Goal: Task Accomplishment & Management: Manage account settings

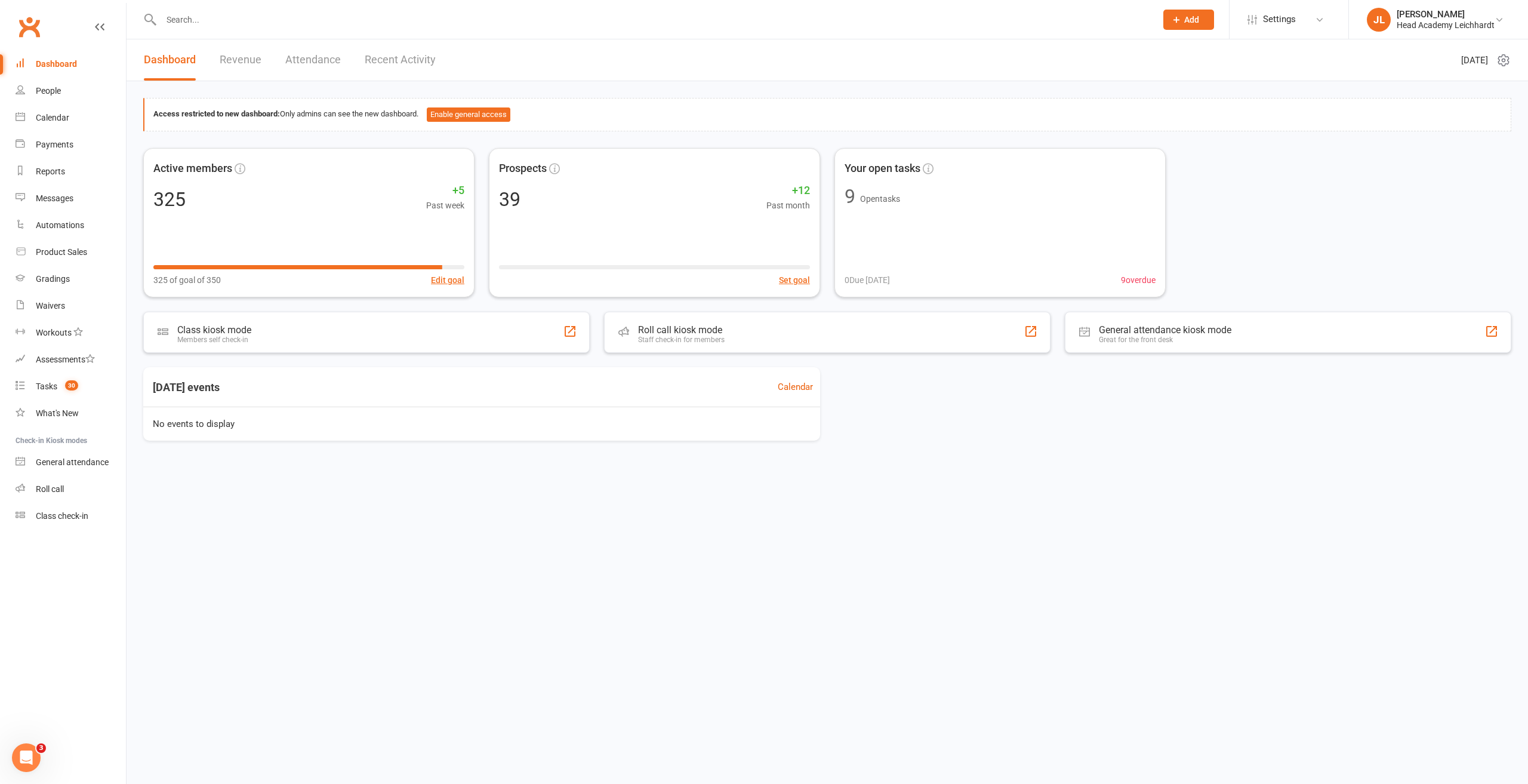
click at [447, 24] on input "text" at bounding box center [653, 19] width 990 height 17
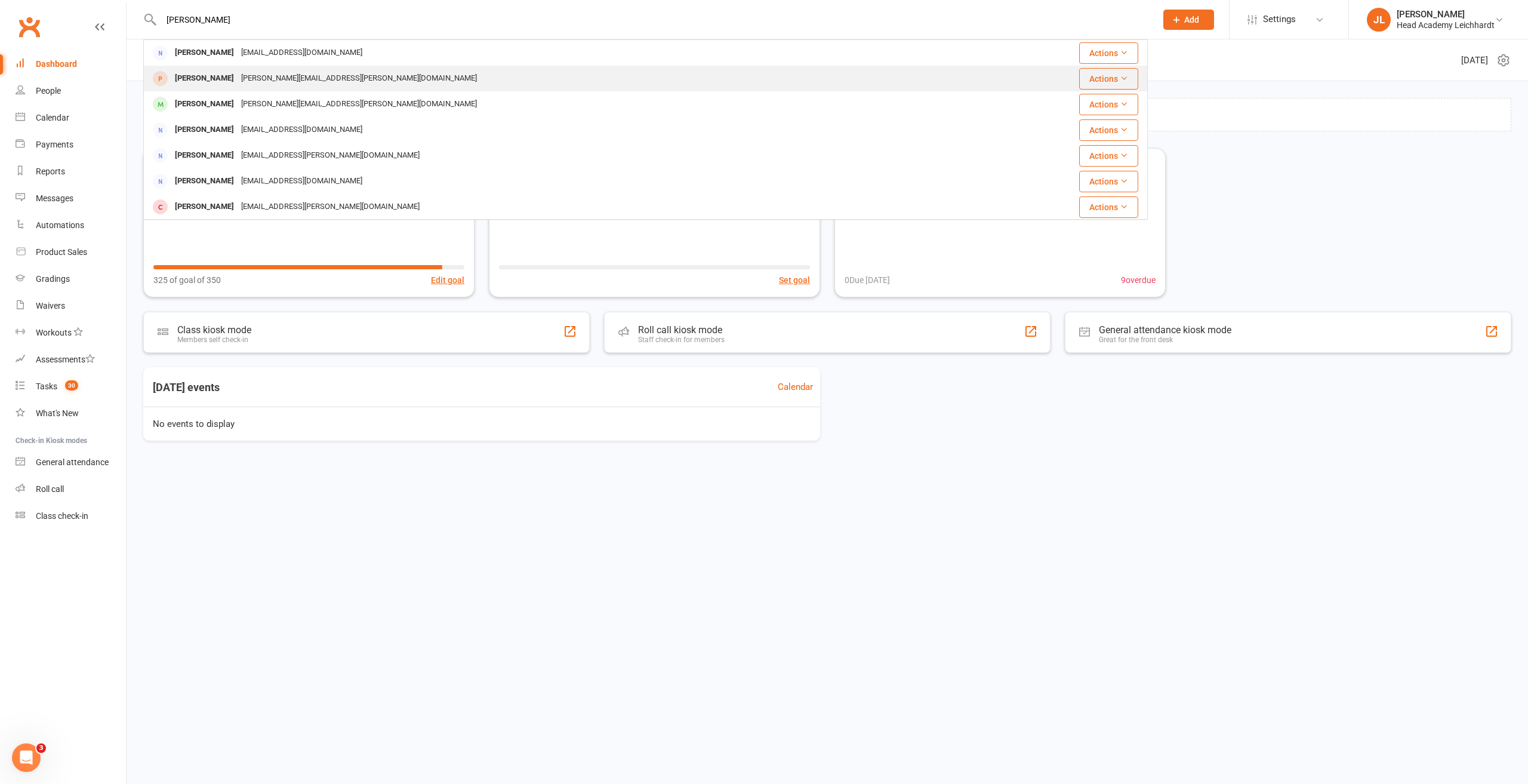
type input "[PERSON_NAME]"
click at [306, 78] on div "[PERSON_NAME][EMAIL_ADDRESS][PERSON_NAME][DOMAIN_NAME]" at bounding box center [359, 78] width 243 height 17
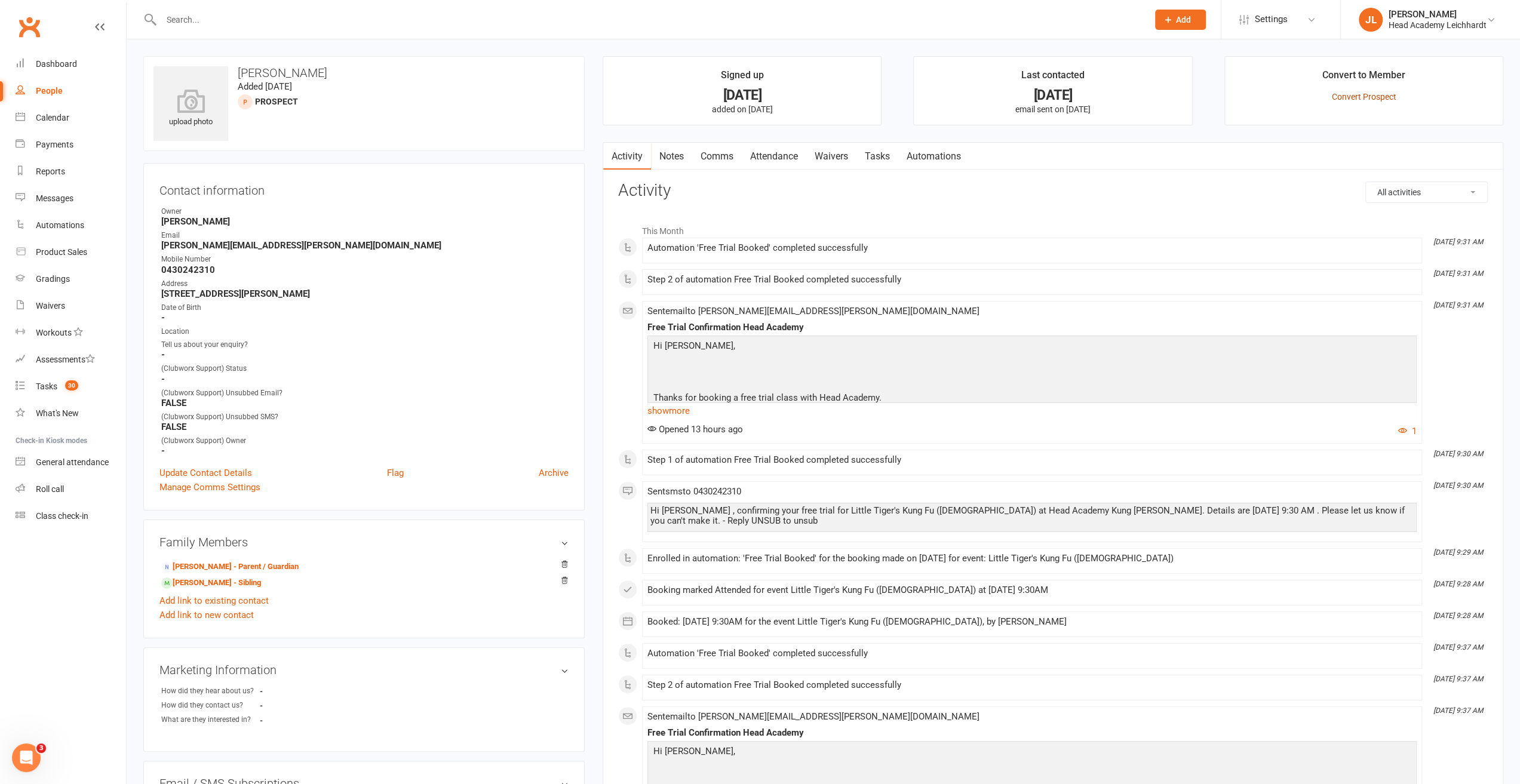
click at [1365, 95] on link "Convert Prospect" at bounding box center [1363, 97] width 64 height 10
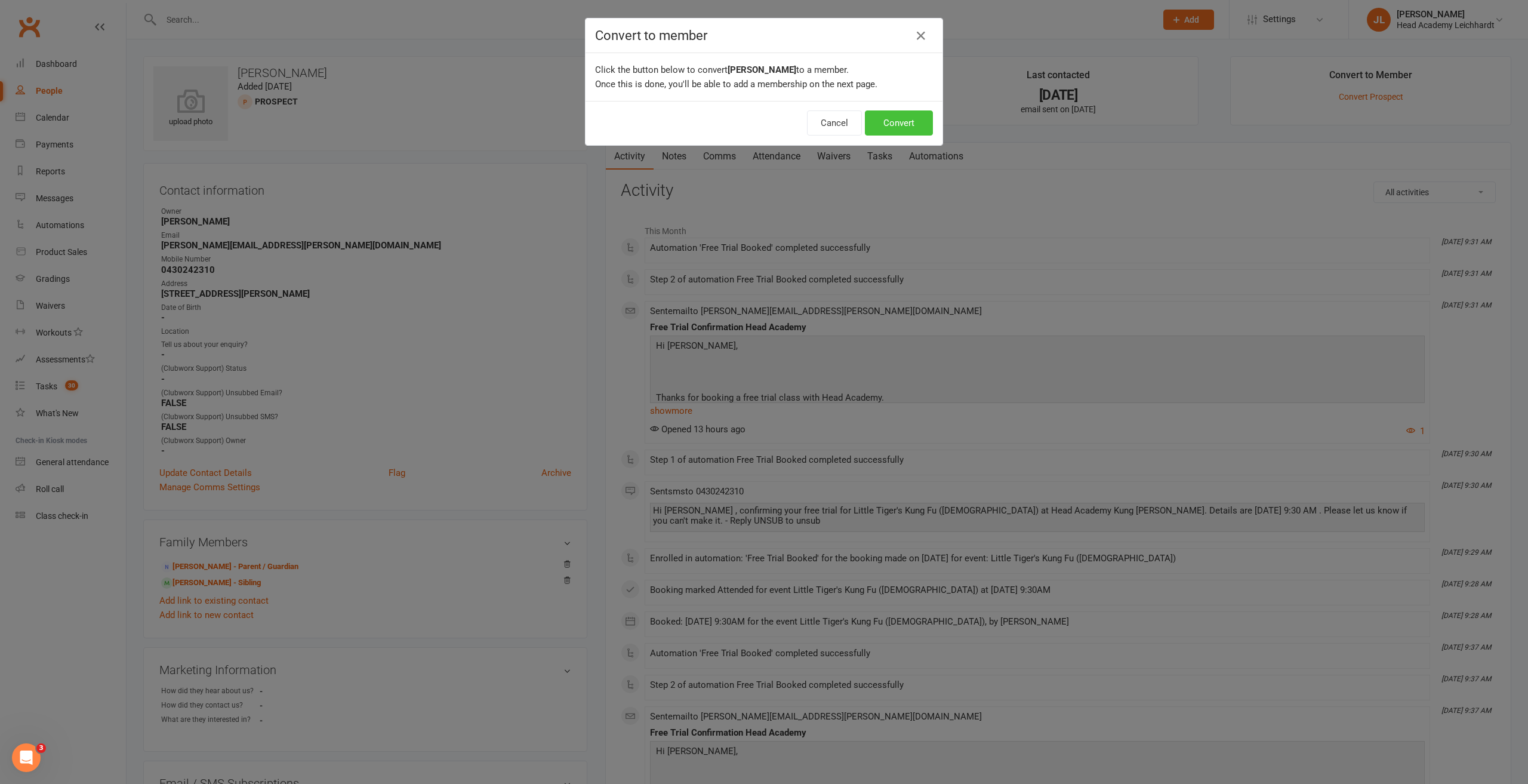
click at [879, 121] on button "Convert" at bounding box center [899, 123] width 68 height 25
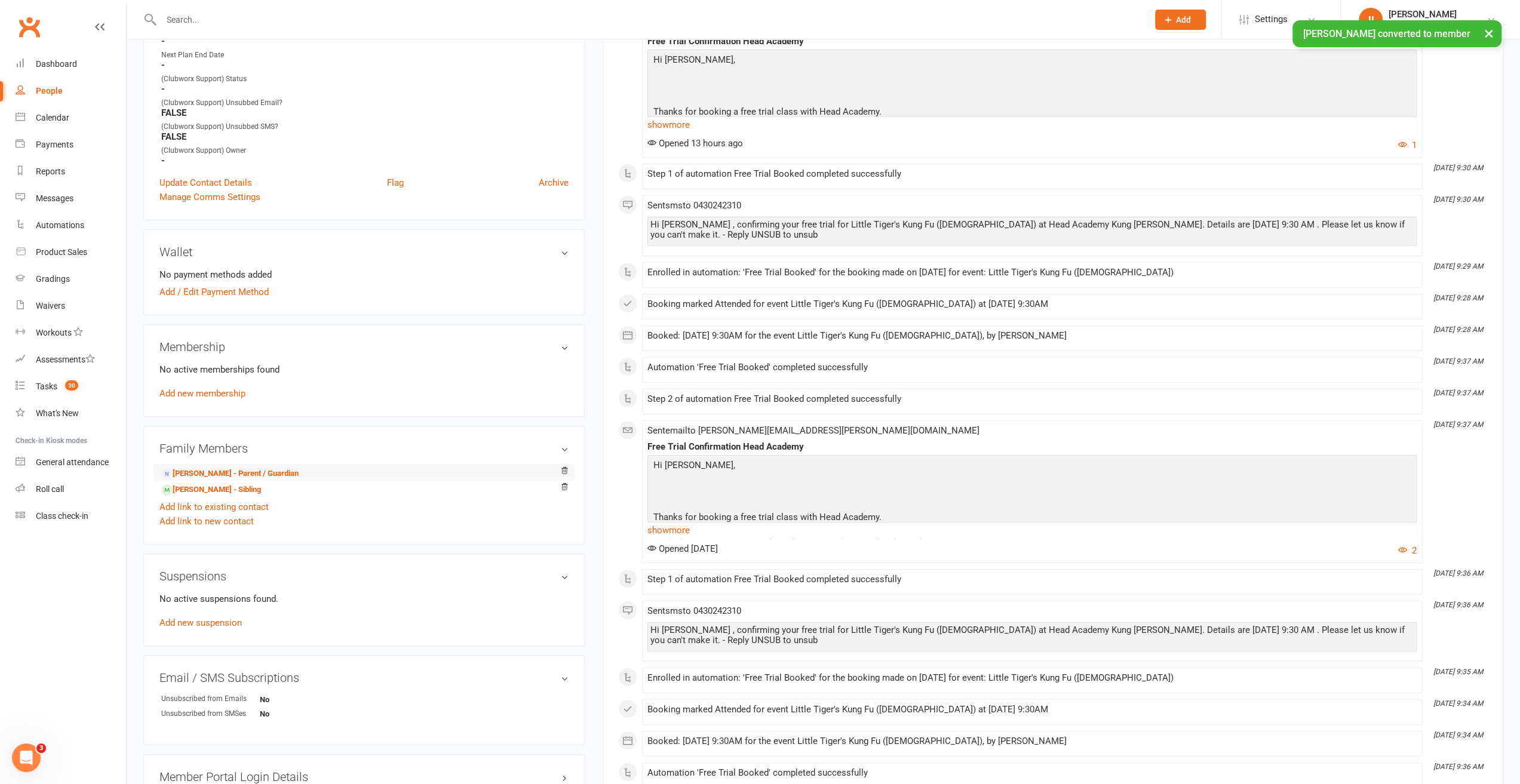
scroll to position [358, 0]
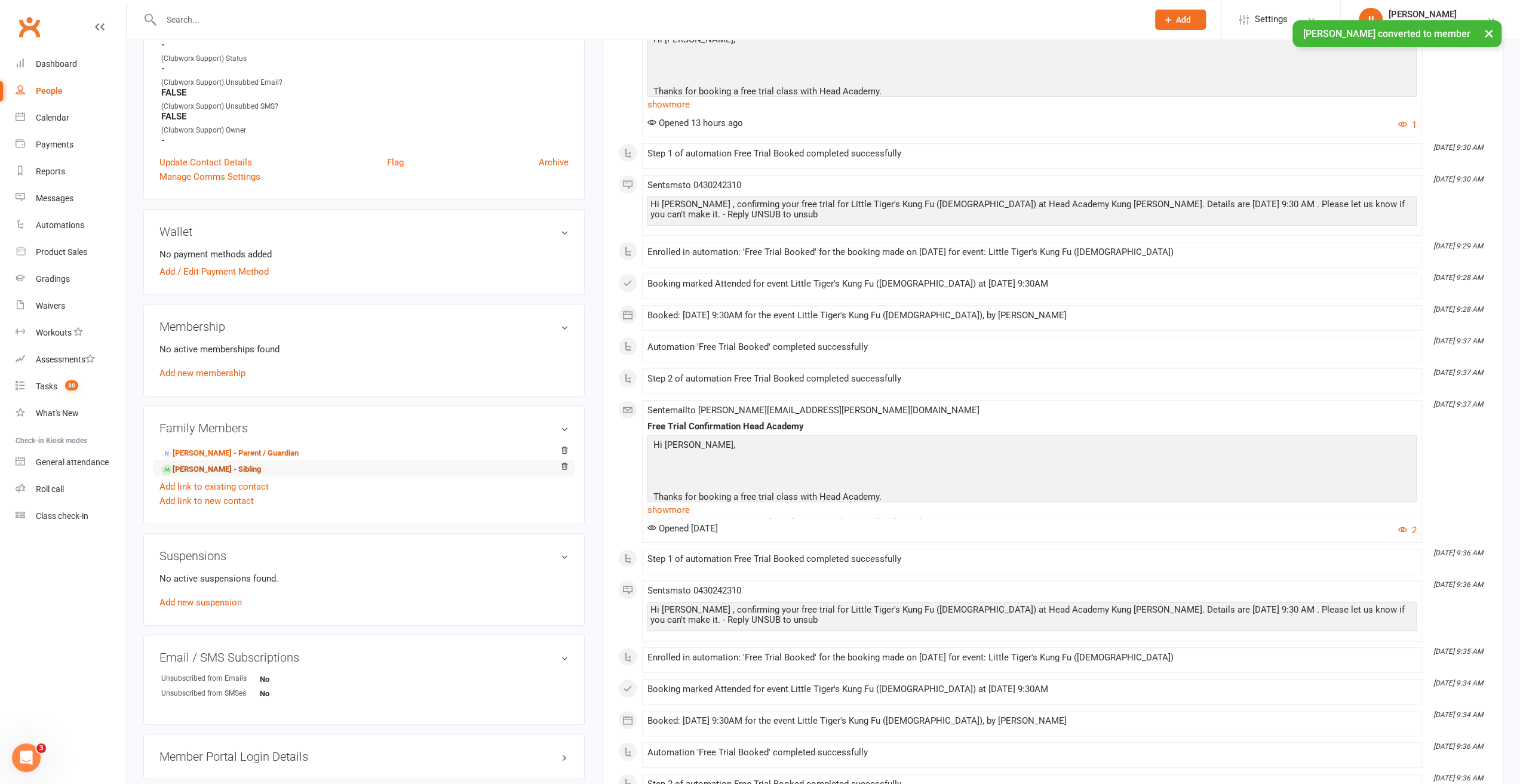
click at [234, 466] on link "[PERSON_NAME] - Sibling" at bounding box center [211, 469] width 100 height 12
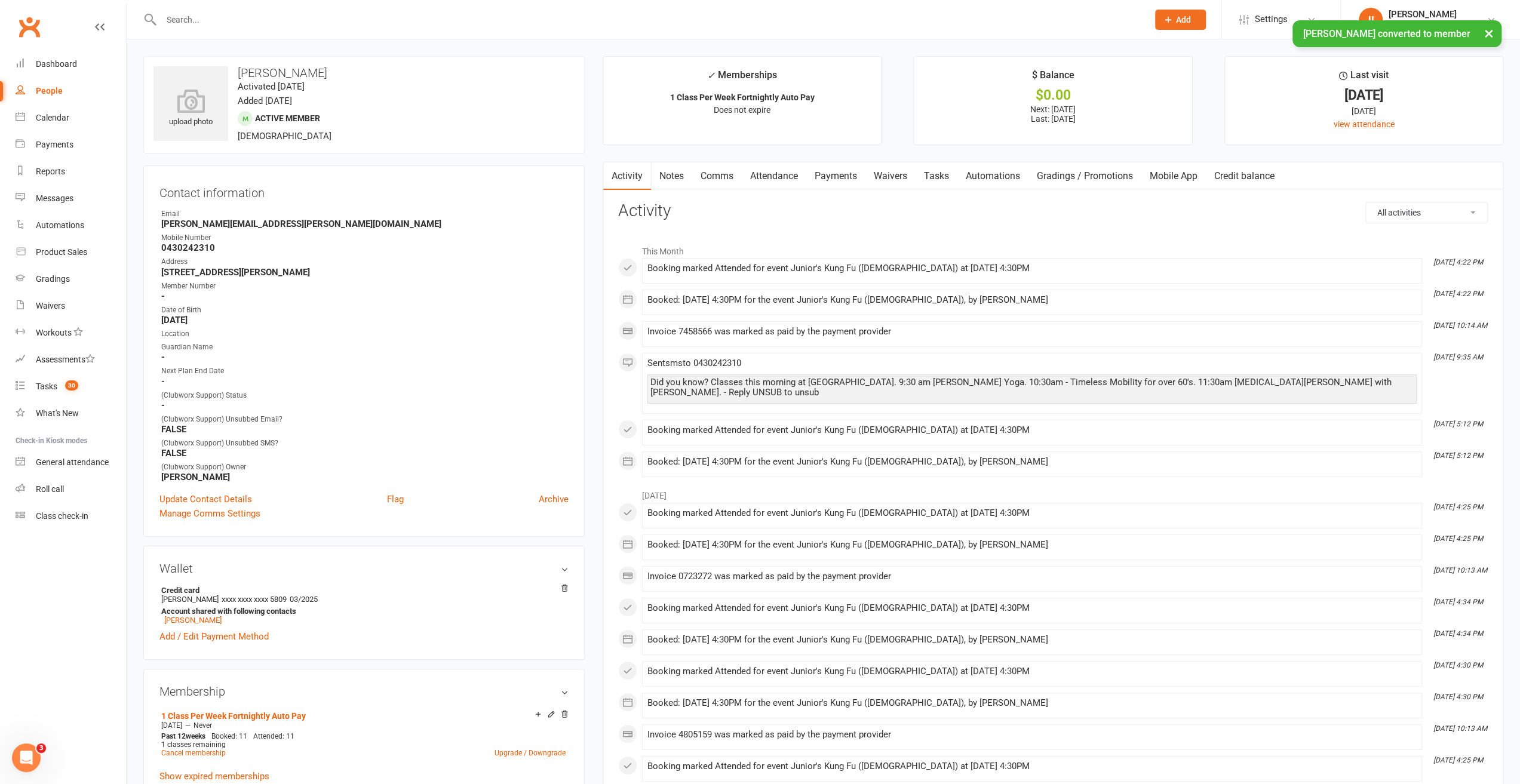
click at [835, 178] on link "Payments" at bounding box center [836, 177] width 59 height 28
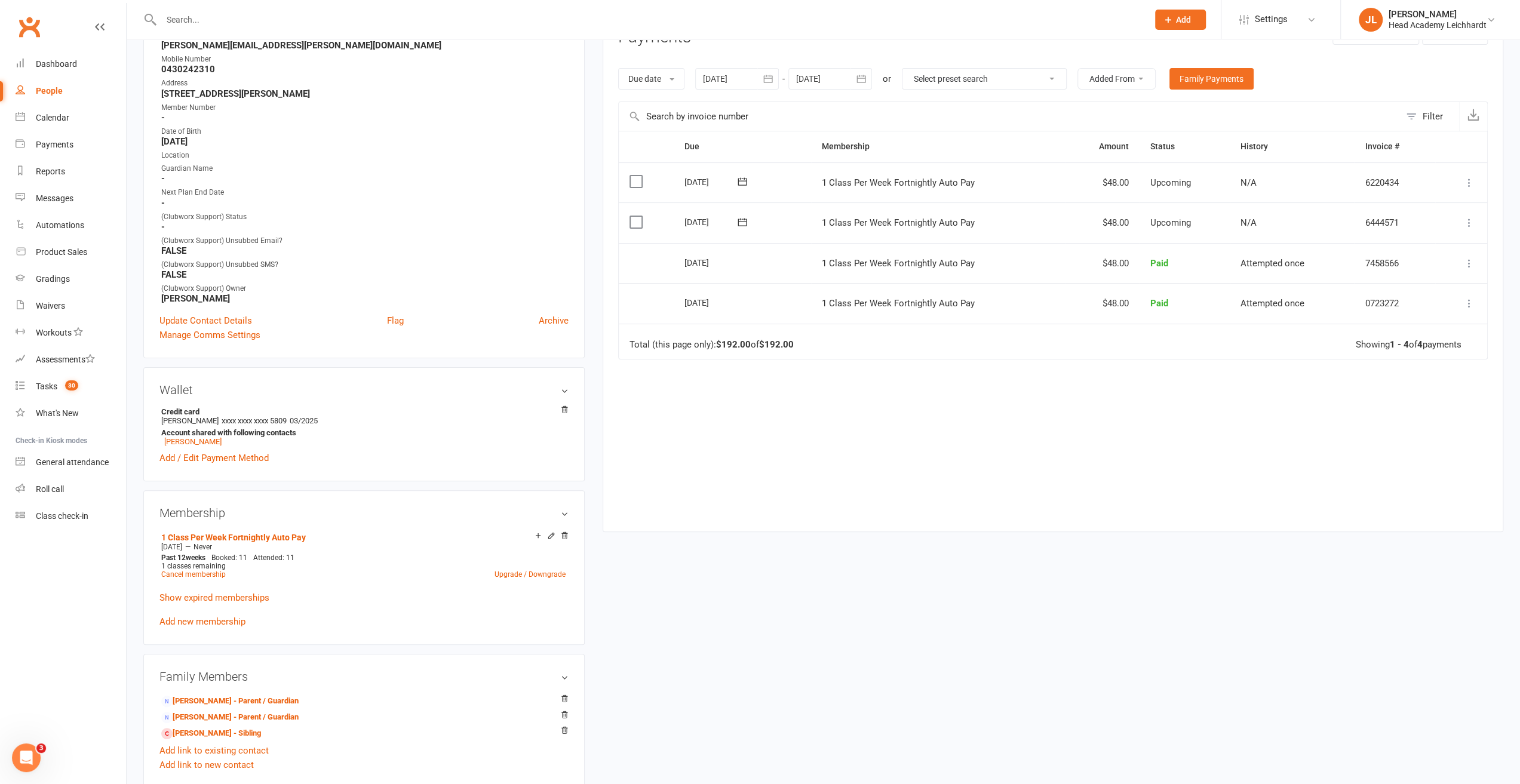
scroll to position [179, 0]
click at [213, 734] on link "[PERSON_NAME] - Sibling" at bounding box center [211, 733] width 100 height 12
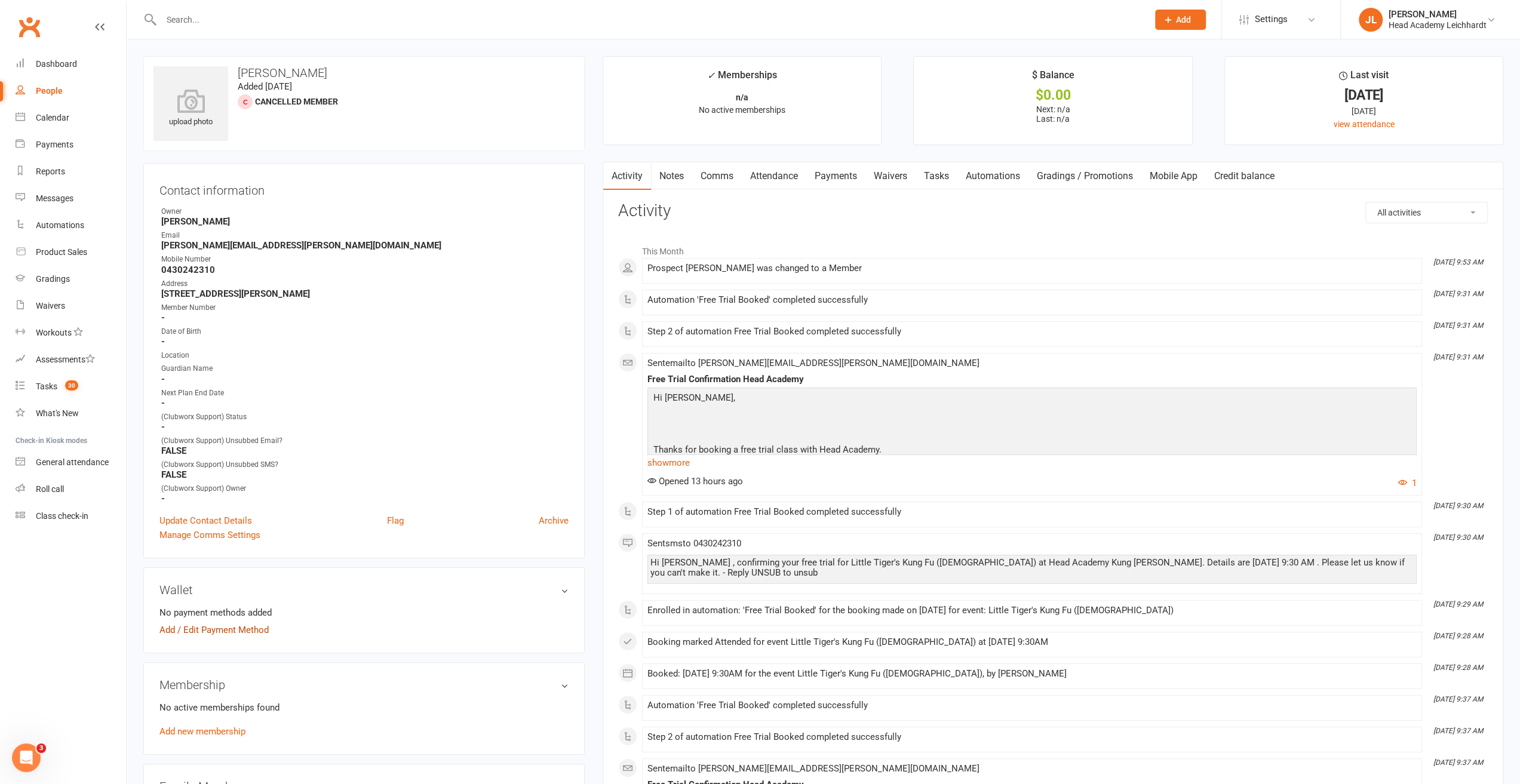
click at [203, 630] on link "Add / Edit Payment Method" at bounding box center [214, 629] width 110 height 14
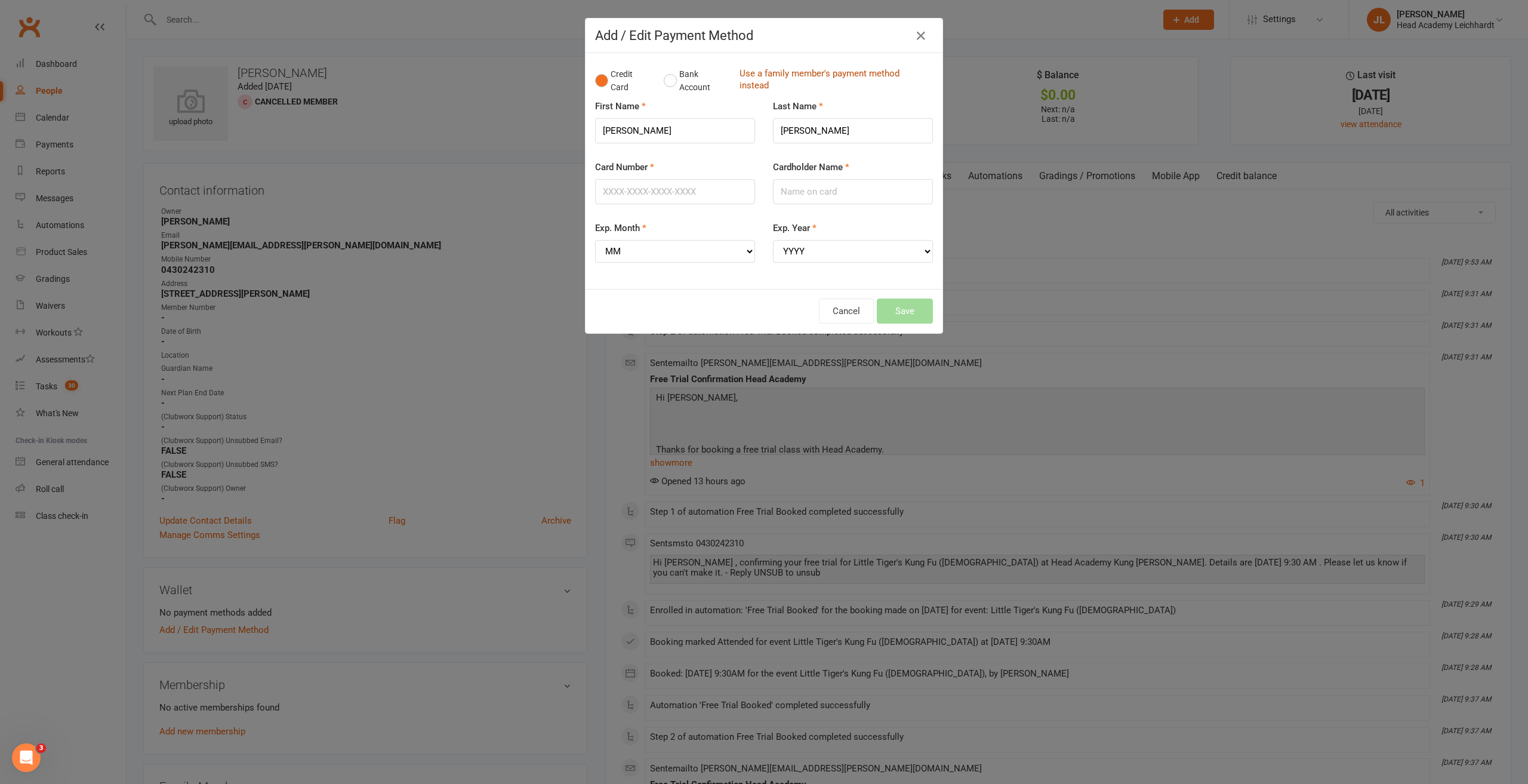
click at [771, 77] on link "Use a family member's payment method instead" at bounding box center [833, 81] width 187 height 27
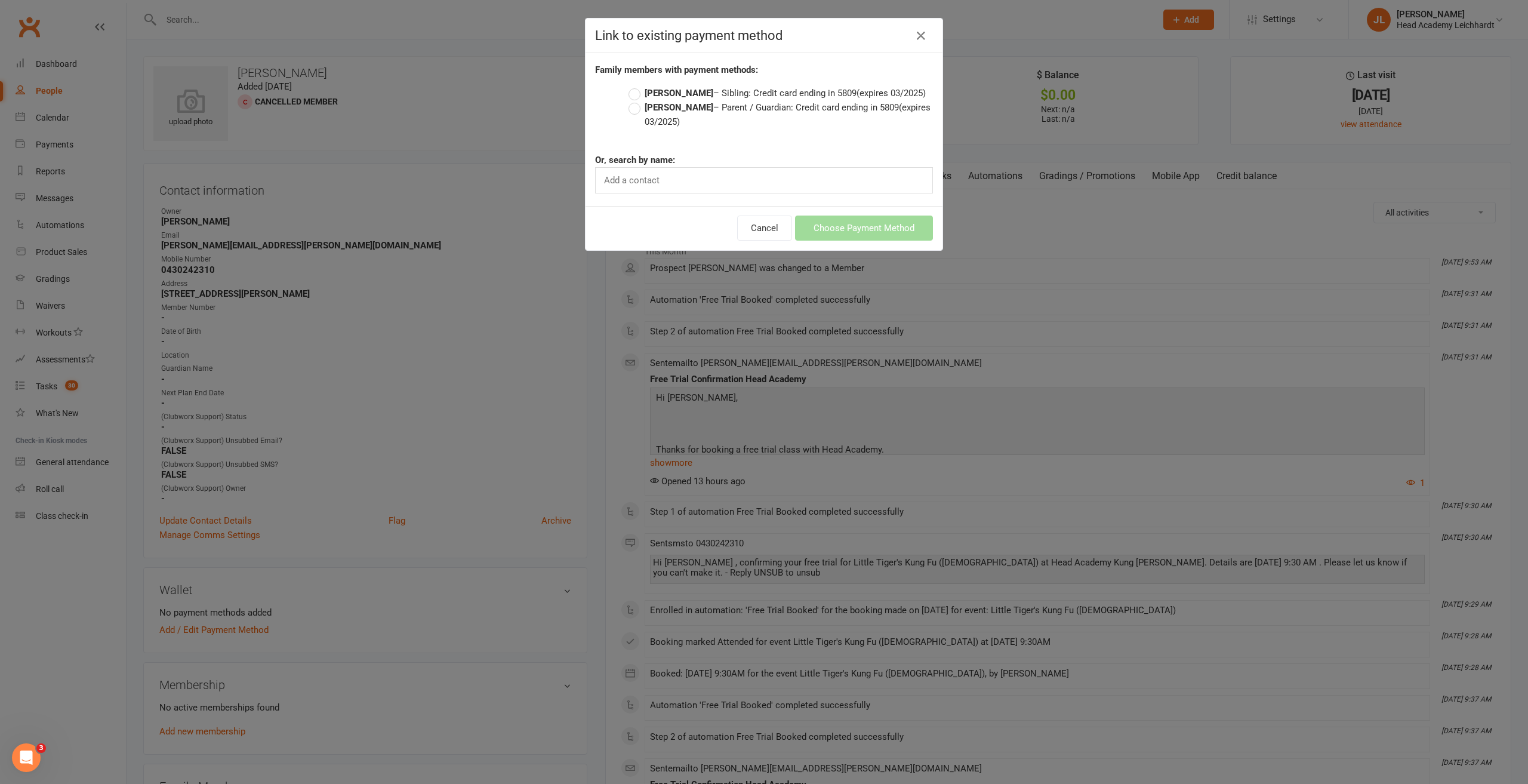
click at [703, 104] on label "[PERSON_NAME] – Parent / Guardian: Credit card ending in 5809 (expires 03/2025)" at bounding box center [781, 114] width 305 height 29
click at [636, 100] on input "[PERSON_NAME] – Parent / Guardian: Credit card ending in 5809 (expires 03/2025)" at bounding box center [632, 100] width 8 height 0
click at [835, 217] on button "Choose Payment Method" at bounding box center [864, 228] width 137 height 25
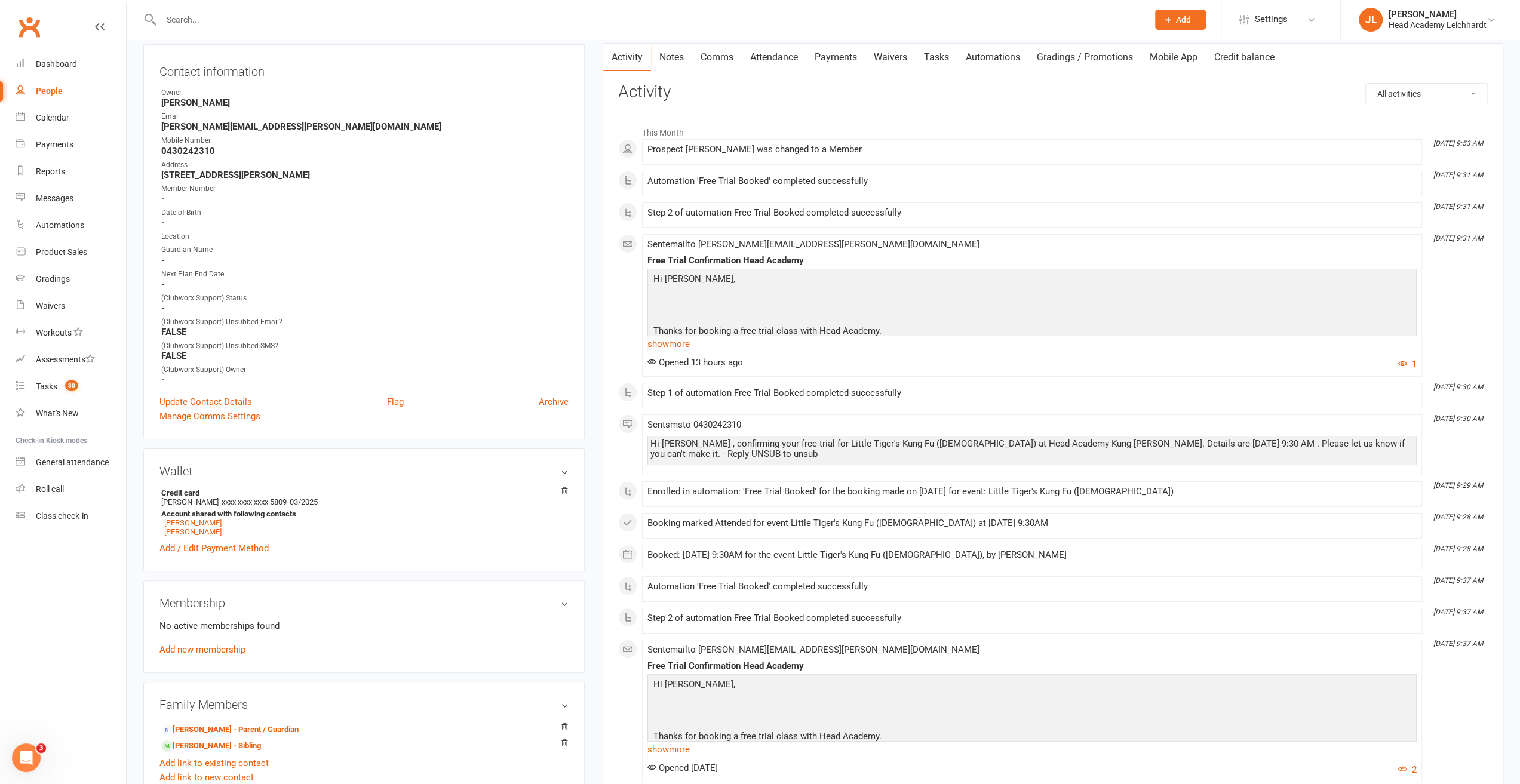
scroll to position [119, 0]
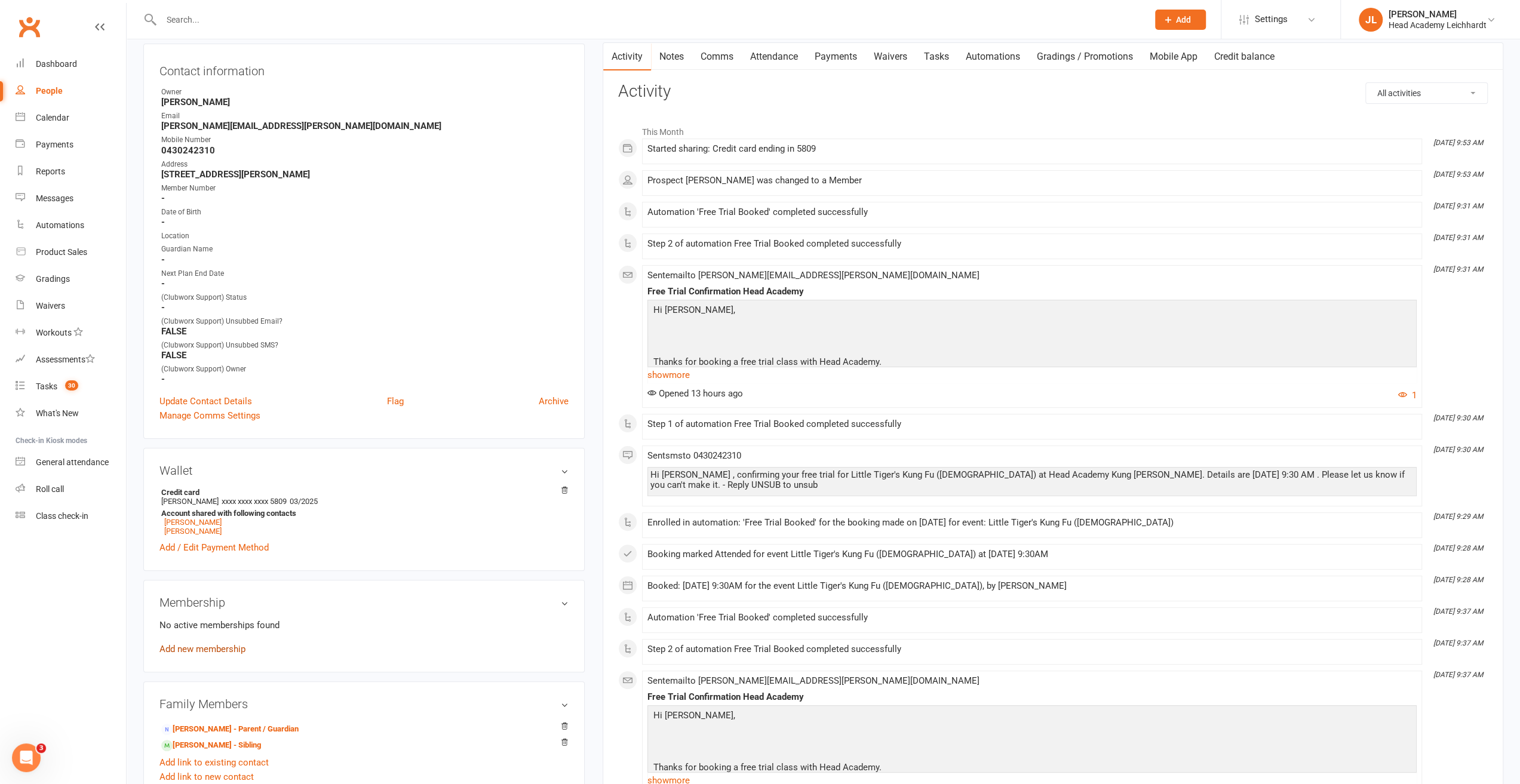
click at [214, 654] on link "Add new membership" at bounding box center [202, 648] width 86 height 10
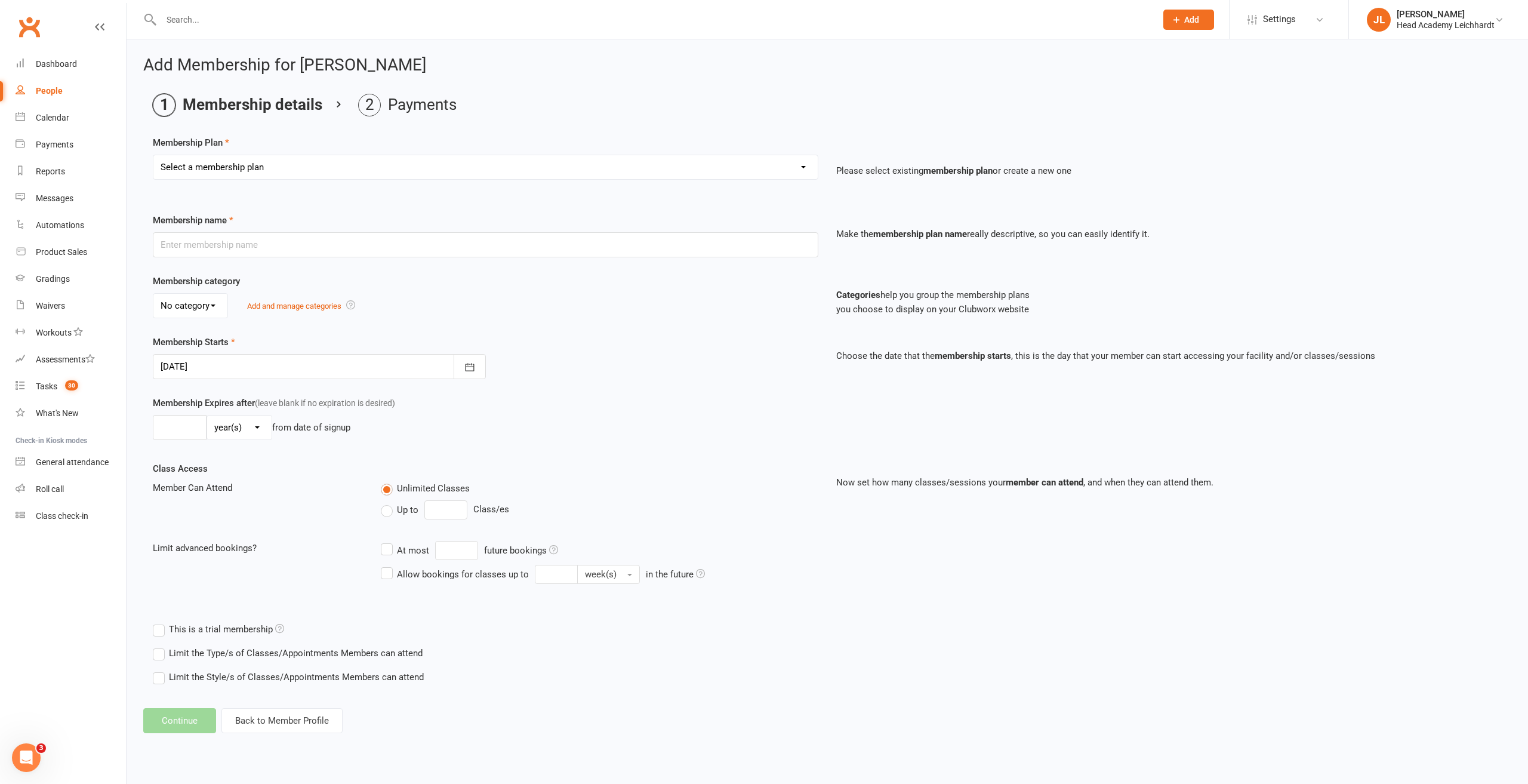
click at [314, 175] on select "Select a membership plan Create new Membership Plan 10 Class Pass Little Tigers…" at bounding box center [485, 166] width 664 height 23
select select "2"
click at [153, 155] on select "Select a membership plan Create new Membership Plan 10 Class Pass Little Tigers…" at bounding box center [485, 166] width 664 height 23
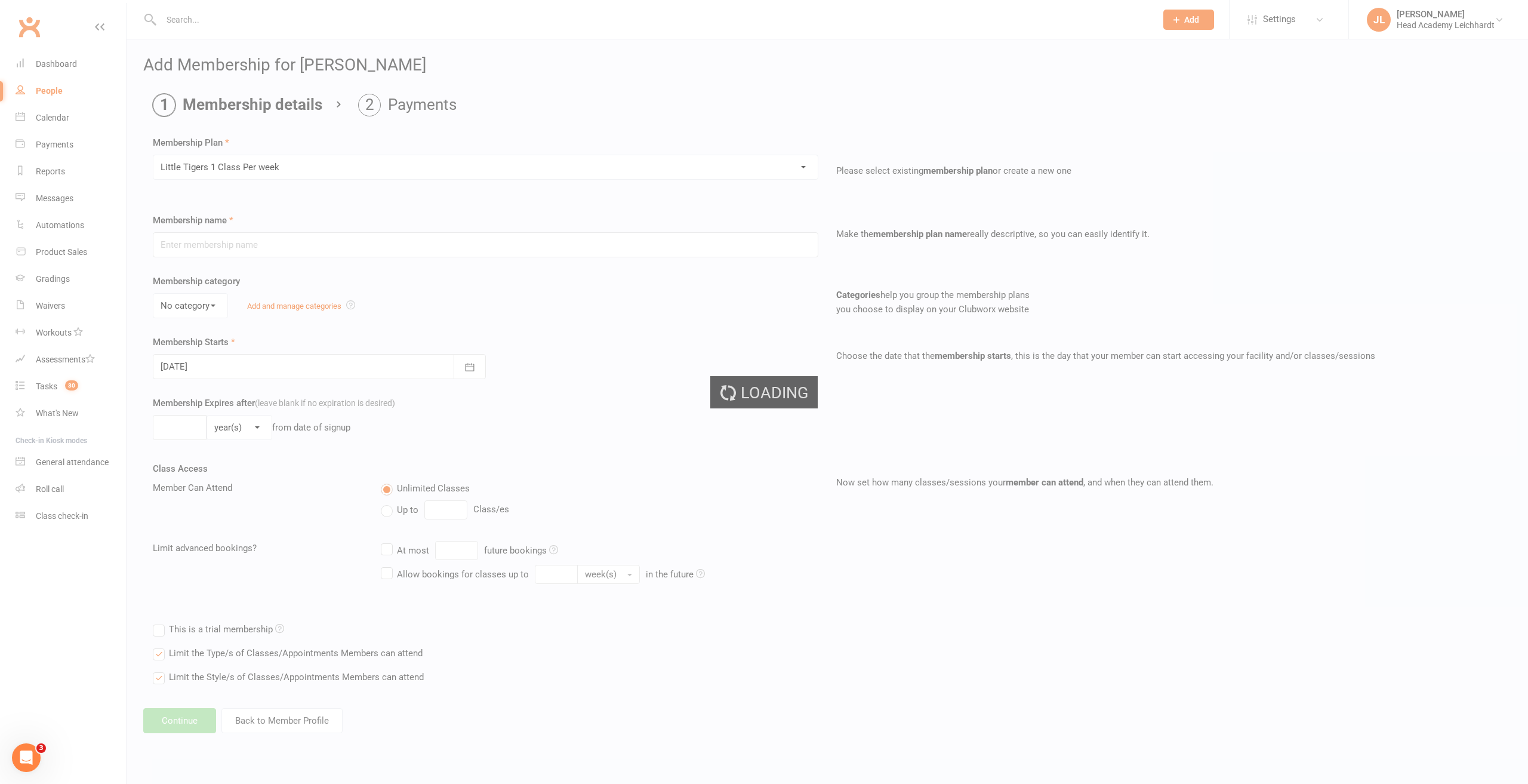
type input "Little Tigers 1 Class Per week"
select select "3"
type input "0"
type input "12"
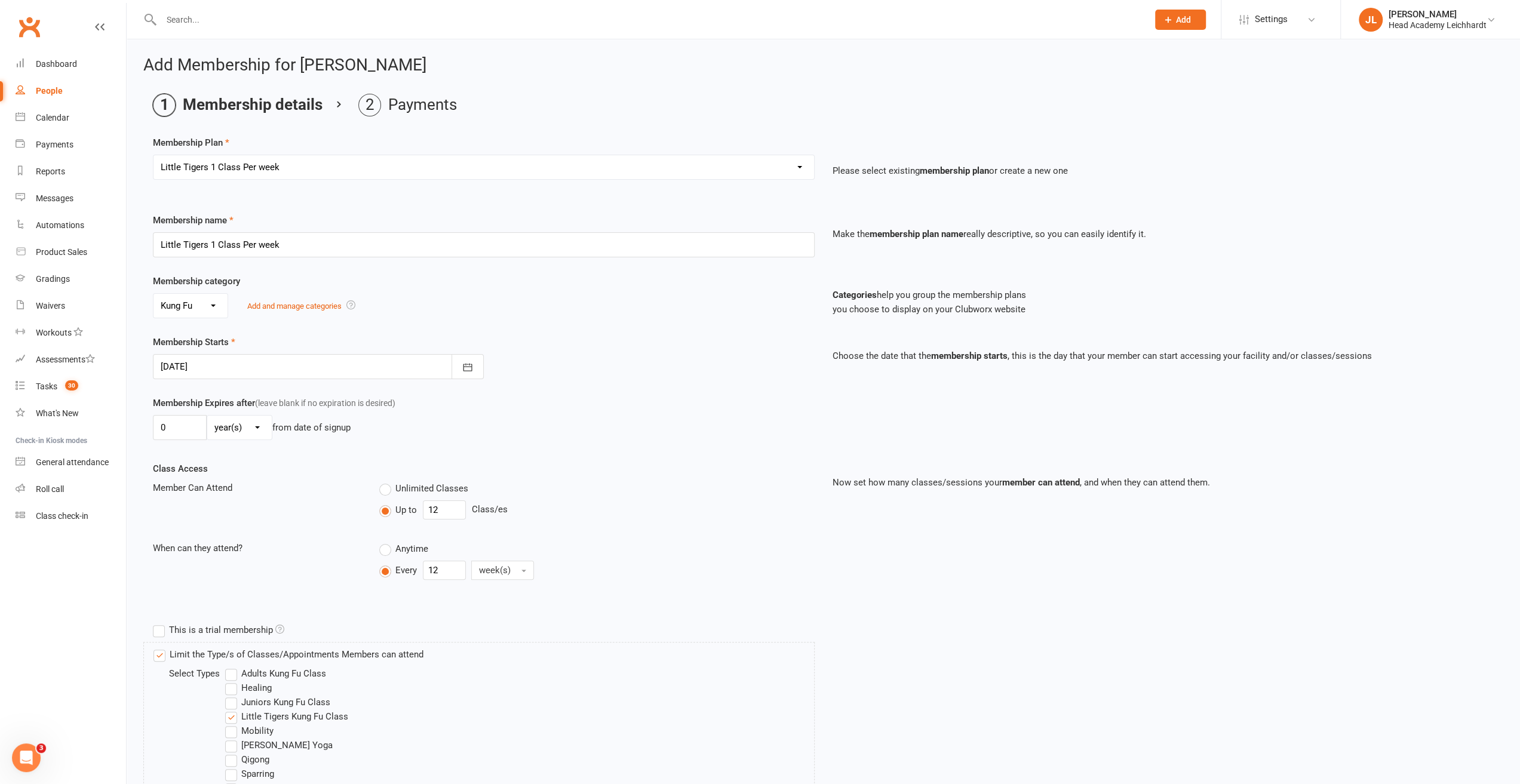
click at [256, 354] on div at bounding box center [319, 366] width 331 height 25
click at [252, 501] on button "19" at bounding box center [253, 509] width 25 height 22
type input "[DATE]"
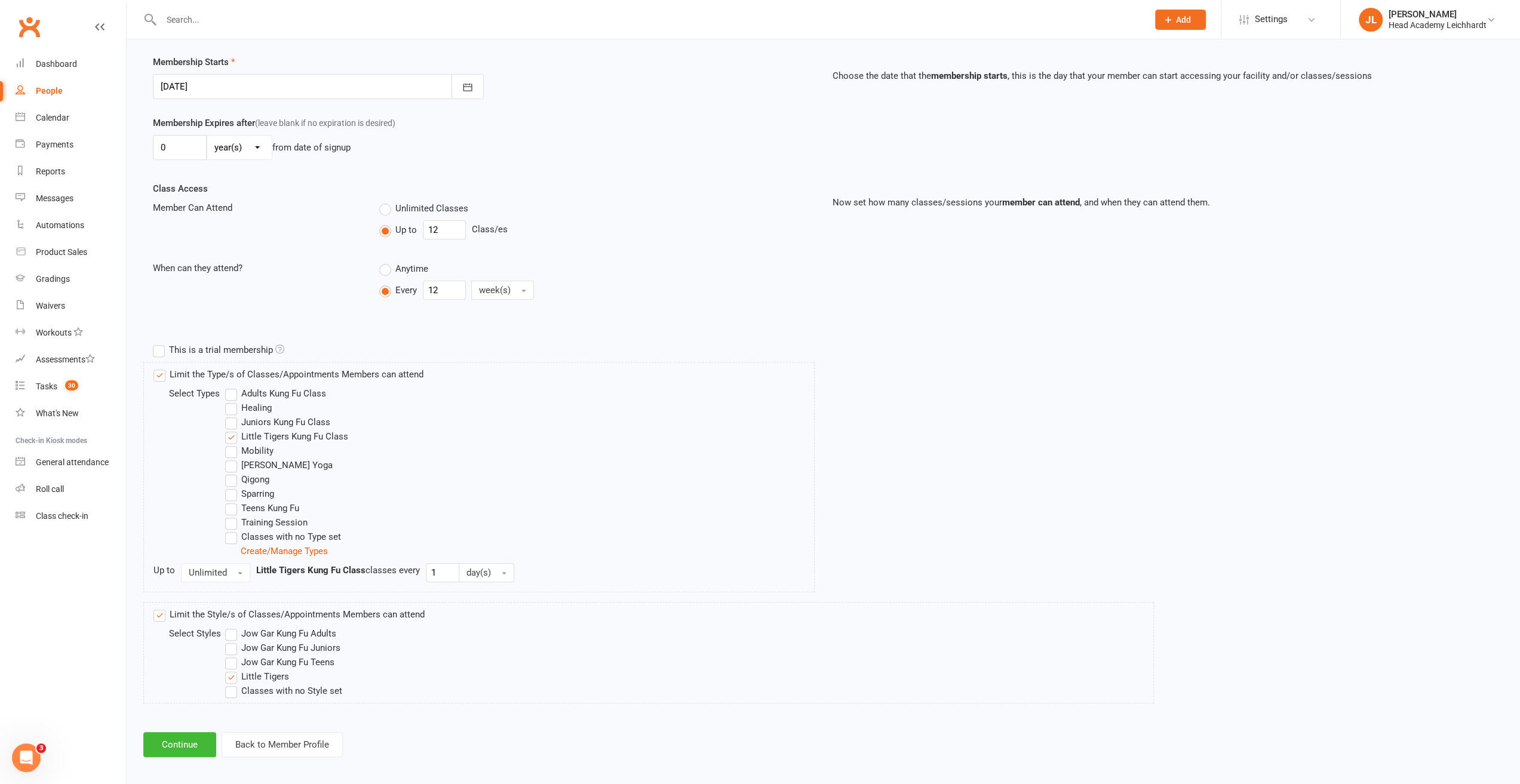
scroll to position [283, 0]
click at [189, 734] on button "Continue" at bounding box center [180, 741] width 73 height 25
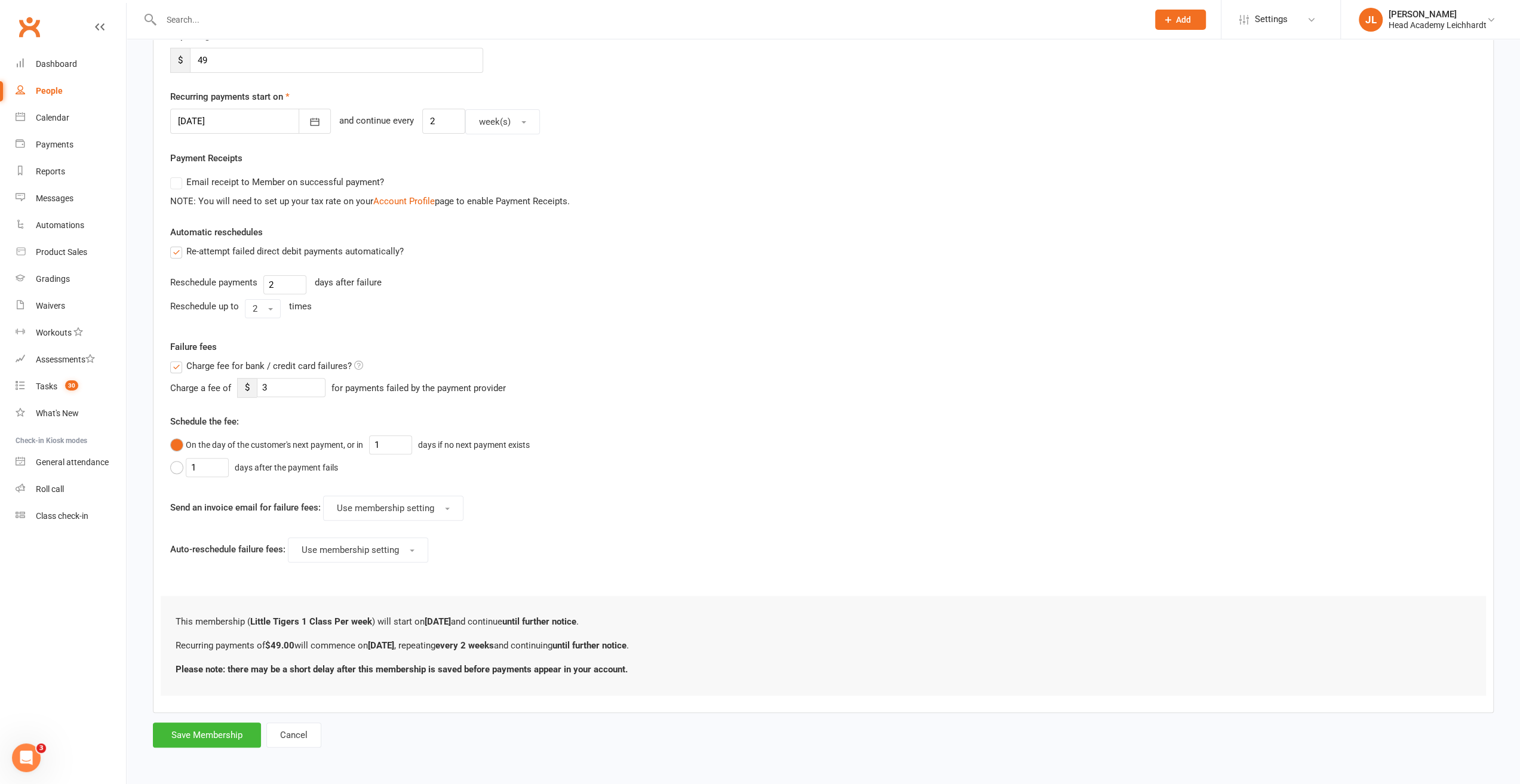
scroll to position [0, 0]
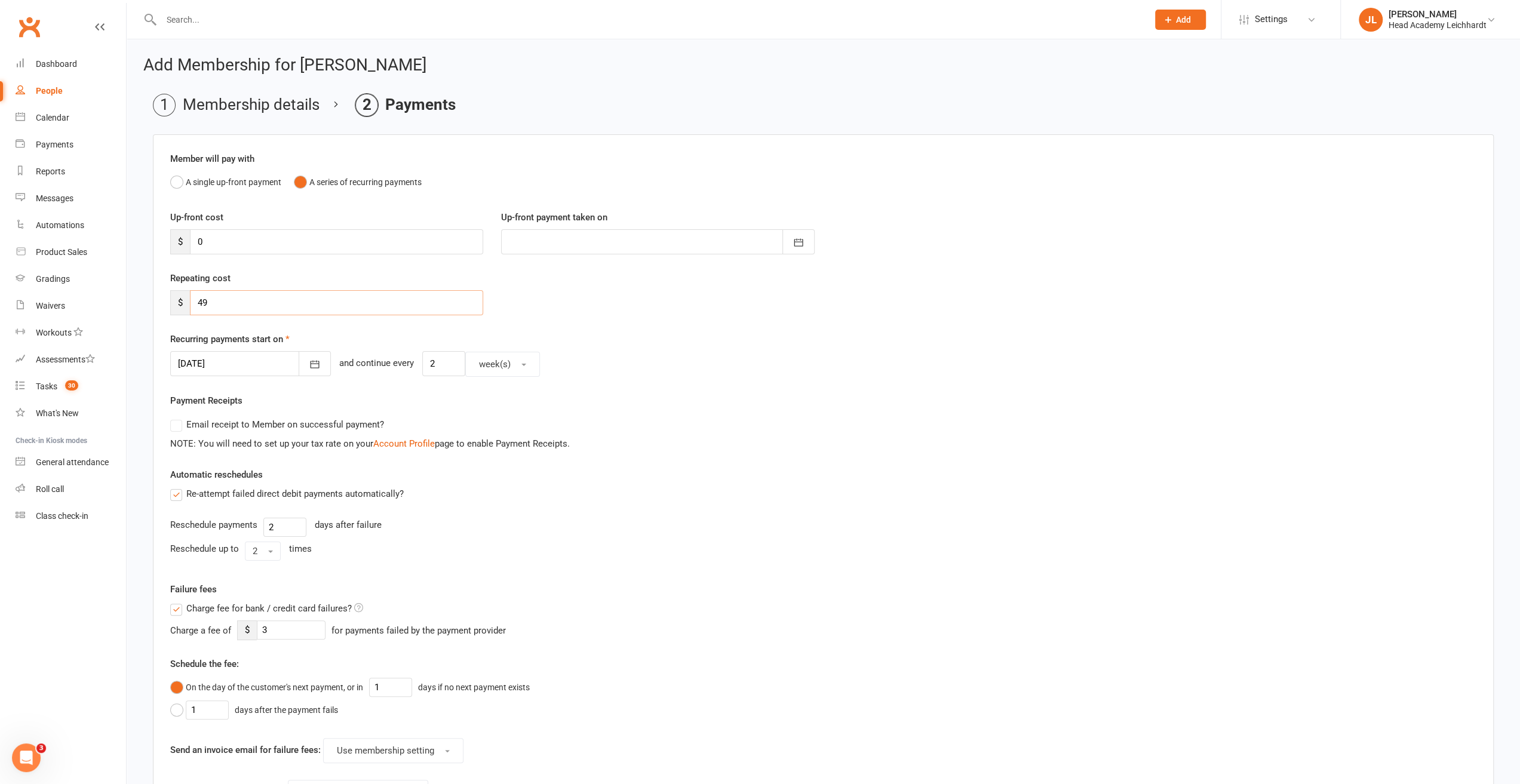
click at [198, 292] on input "49" at bounding box center [336, 302] width 293 height 25
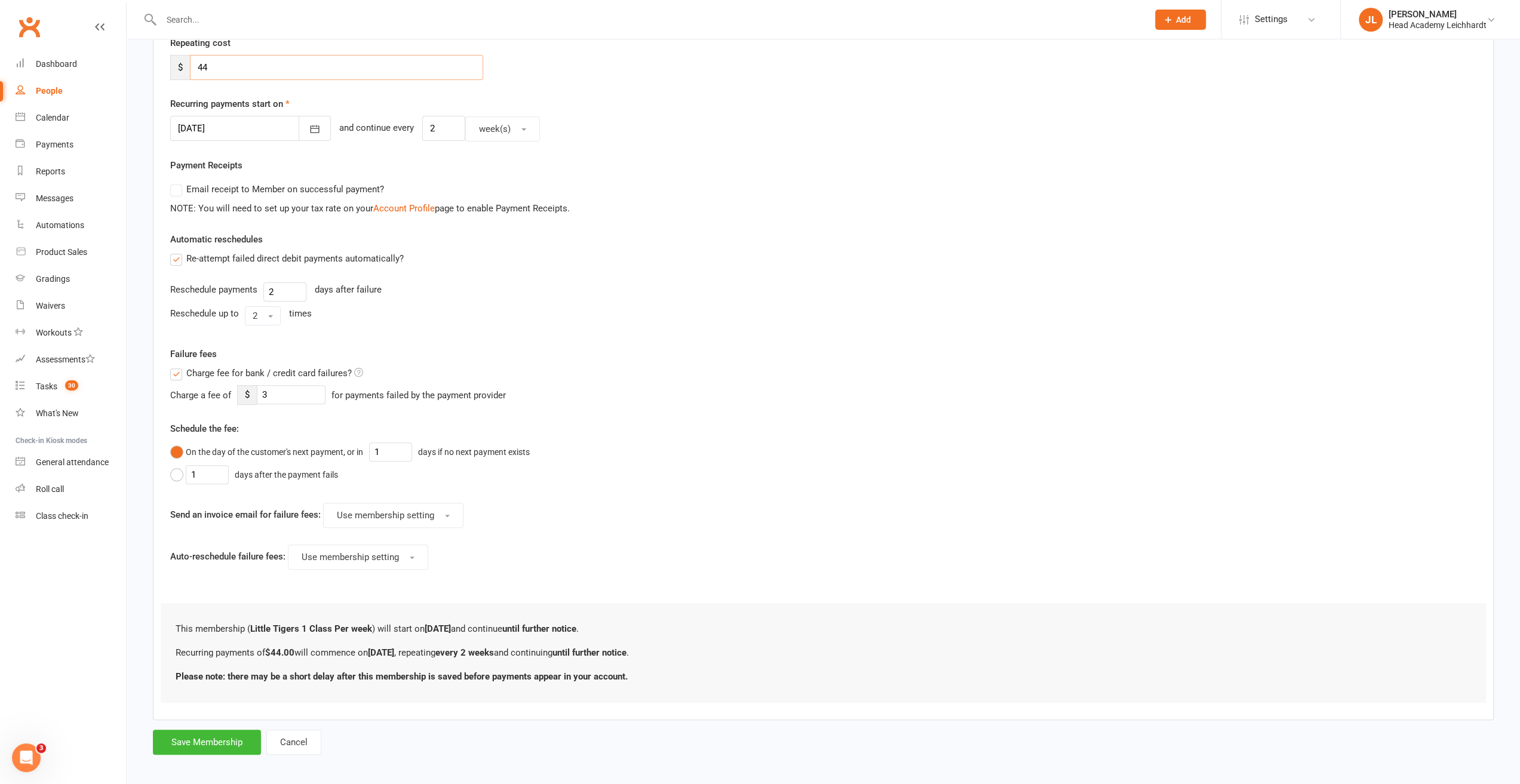
scroll to position [238, 0]
type input "44"
click at [225, 739] on button "Save Membership" at bounding box center [207, 739] width 108 height 25
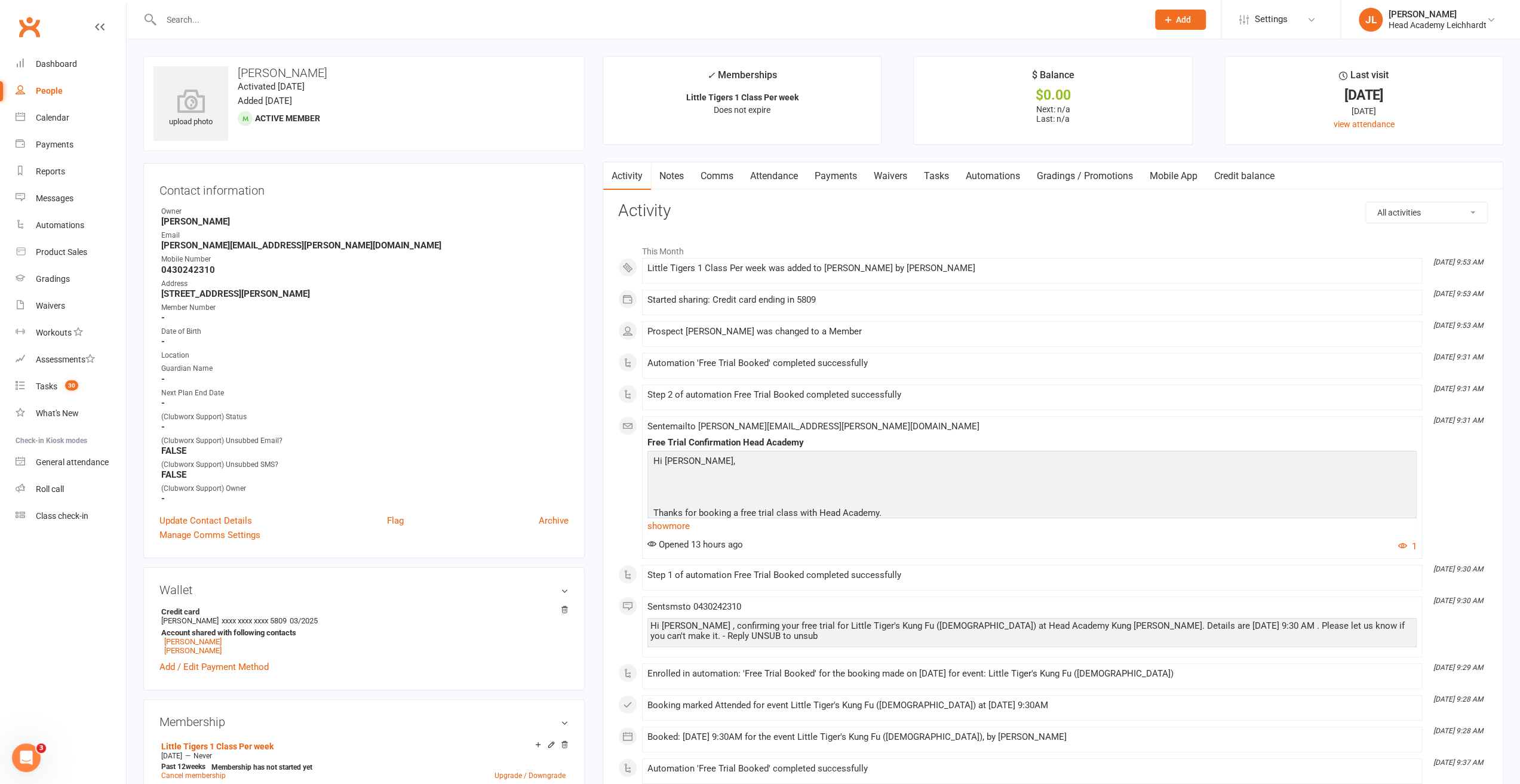
click at [609, 17] on input "text" at bounding box center [649, 19] width 982 height 17
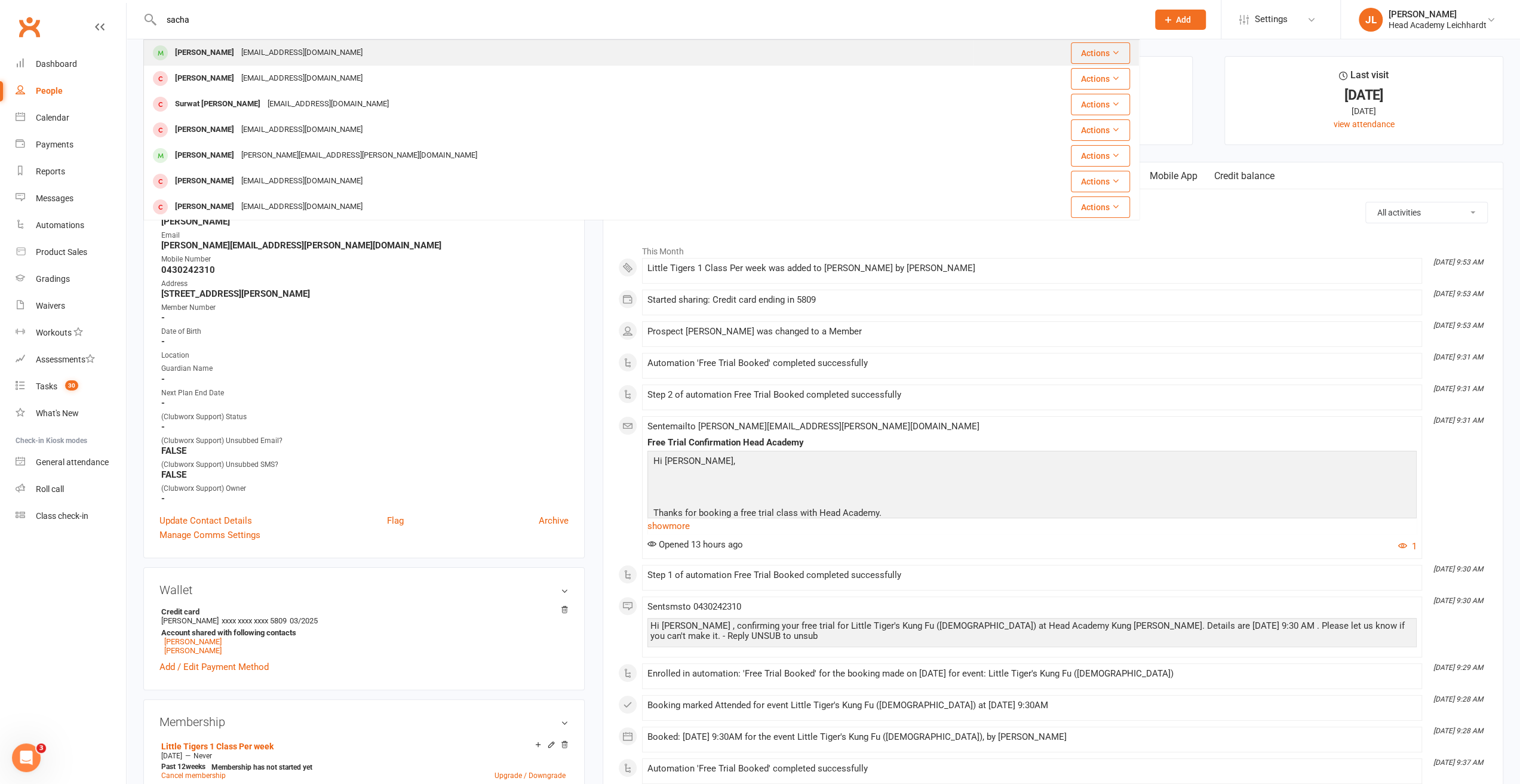
type input "sacha"
click at [305, 56] on div "[EMAIL_ADDRESS][DOMAIN_NAME]" at bounding box center [301, 53] width 128 height 17
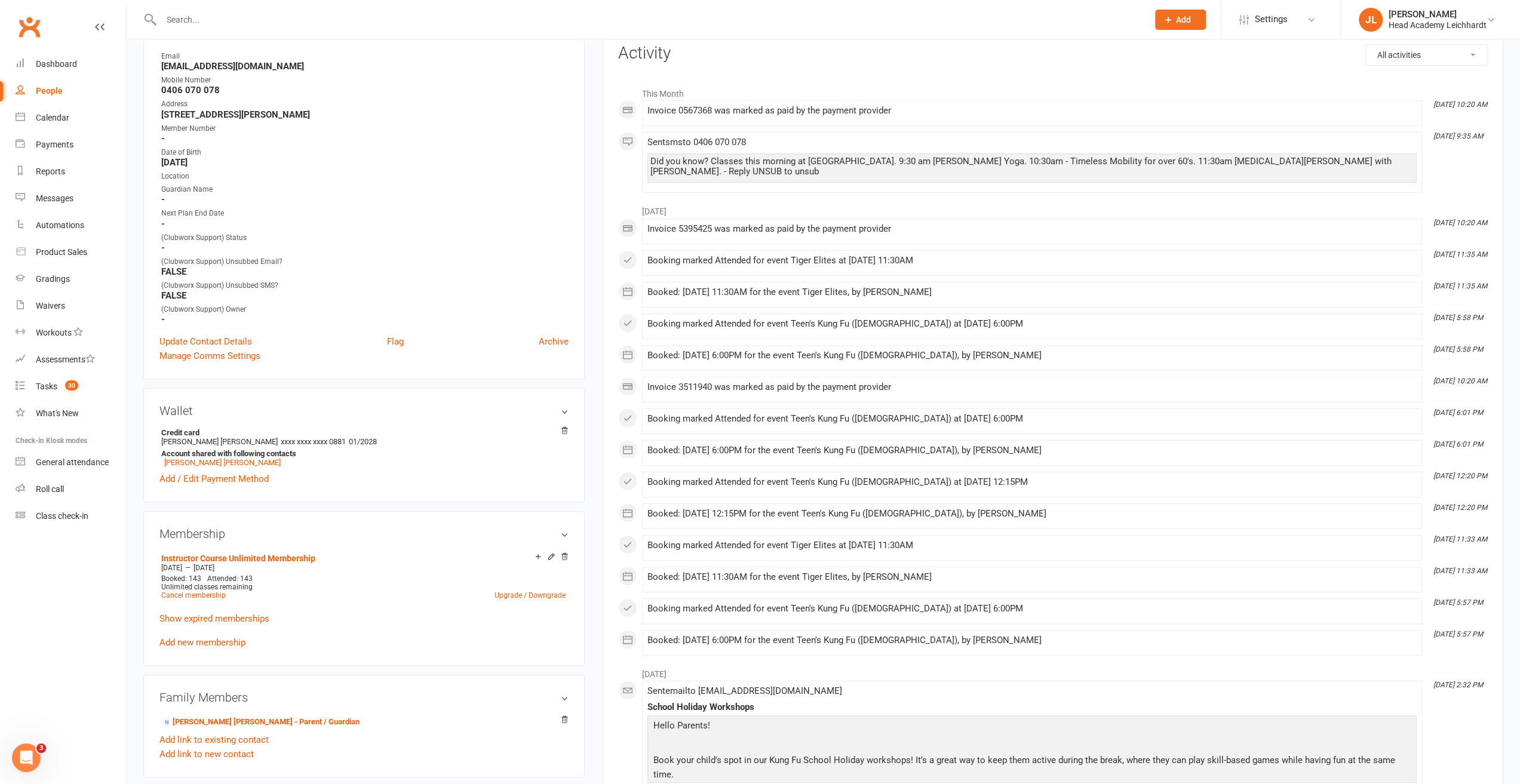
scroll to position [298, 0]
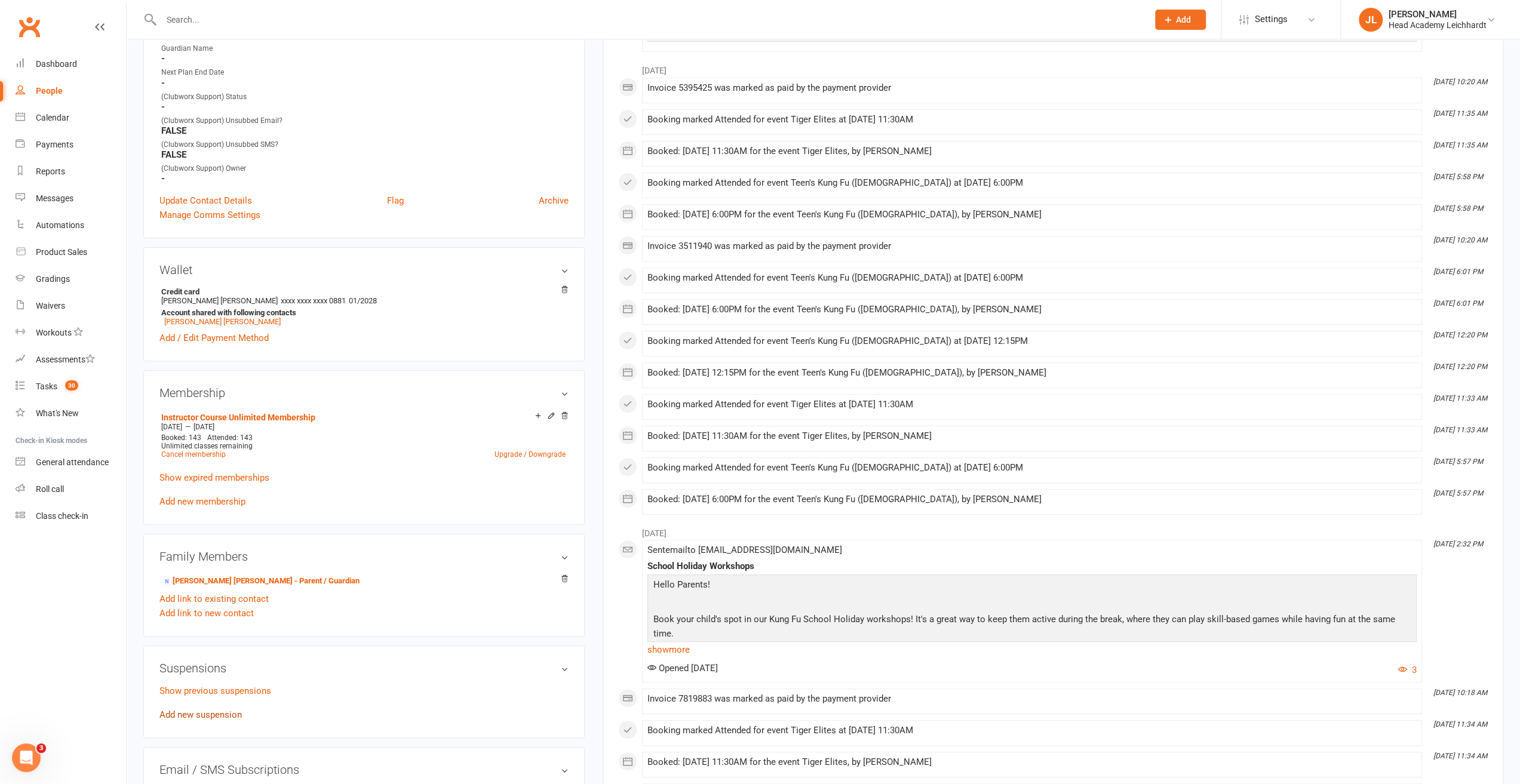
click at [194, 714] on link "Add new suspension" at bounding box center [200, 714] width 83 height 10
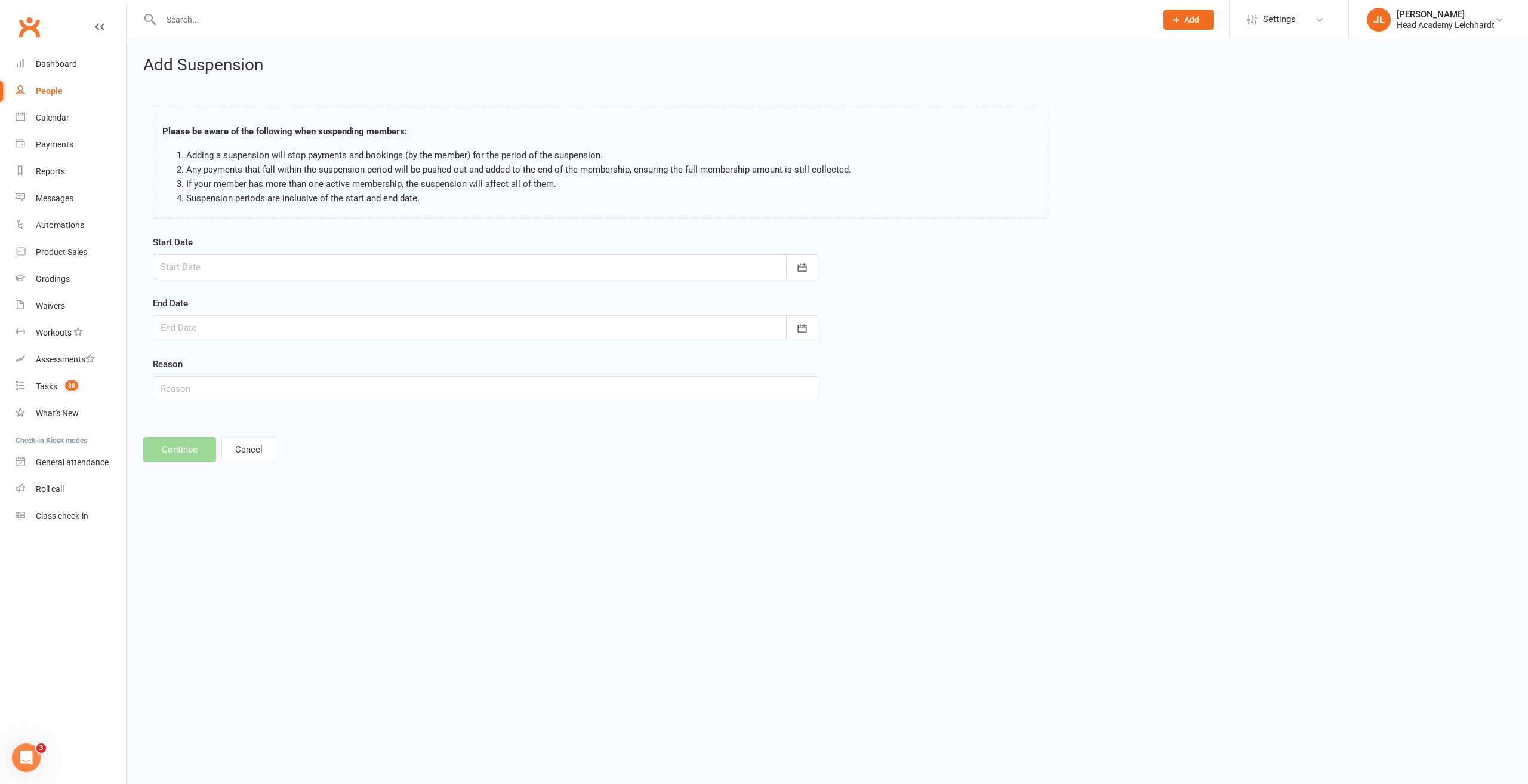
click at [271, 271] on div at bounding box center [486, 266] width 666 height 25
click at [234, 405] on button "18" at bounding box center [227, 410] width 25 height 22
type input "[DATE]"
click at [247, 332] on div at bounding box center [486, 327] width 666 height 25
click at [365, 361] on button "button" at bounding box center [361, 358] width 25 height 22
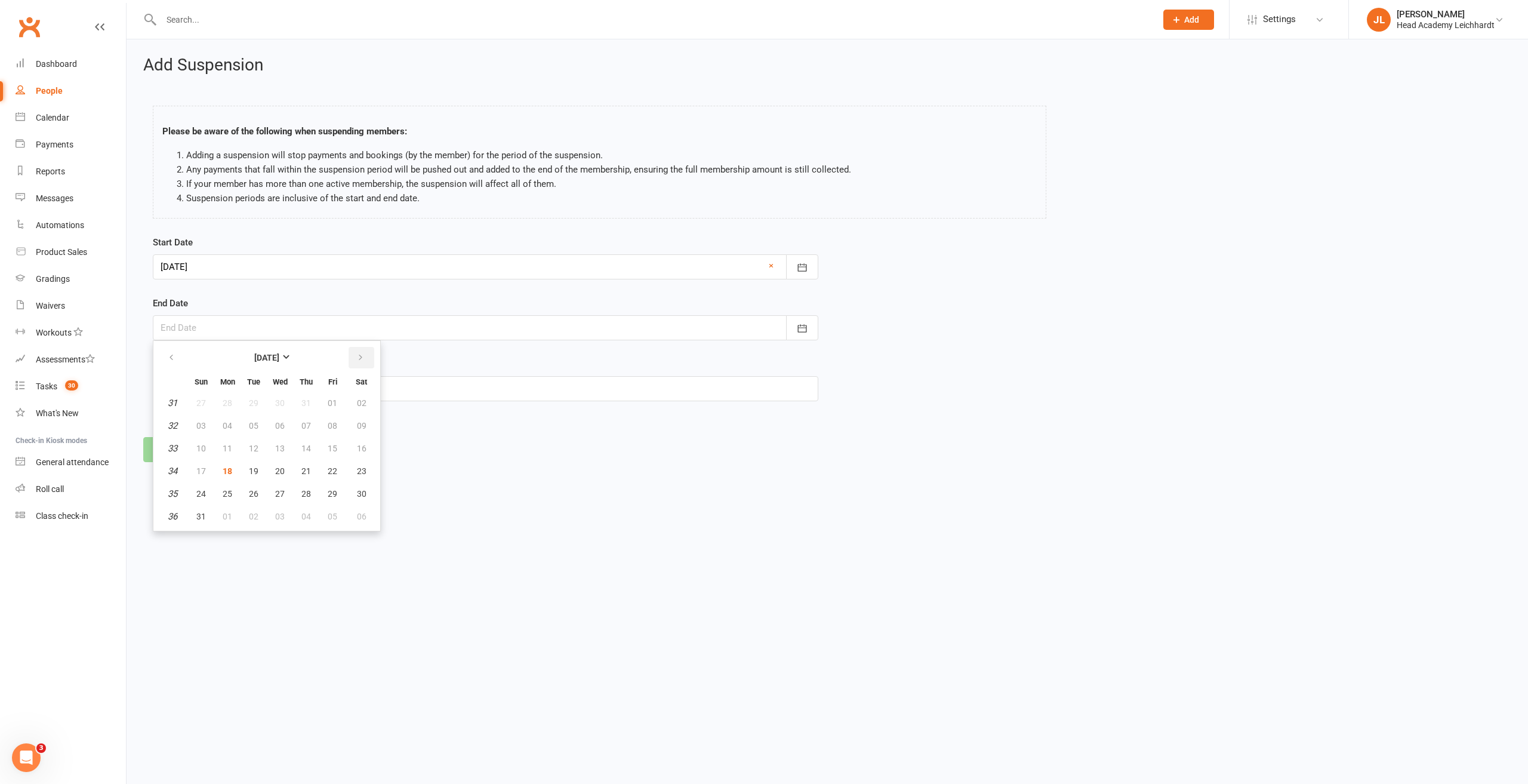
click at [365, 361] on button "button" at bounding box center [361, 358] width 25 height 22
click at [328, 493] on span "31" at bounding box center [332, 493] width 10 height 10
type input "[DATE]"
click at [270, 387] on input "text" at bounding box center [486, 388] width 666 height 25
type input "Health reasons"
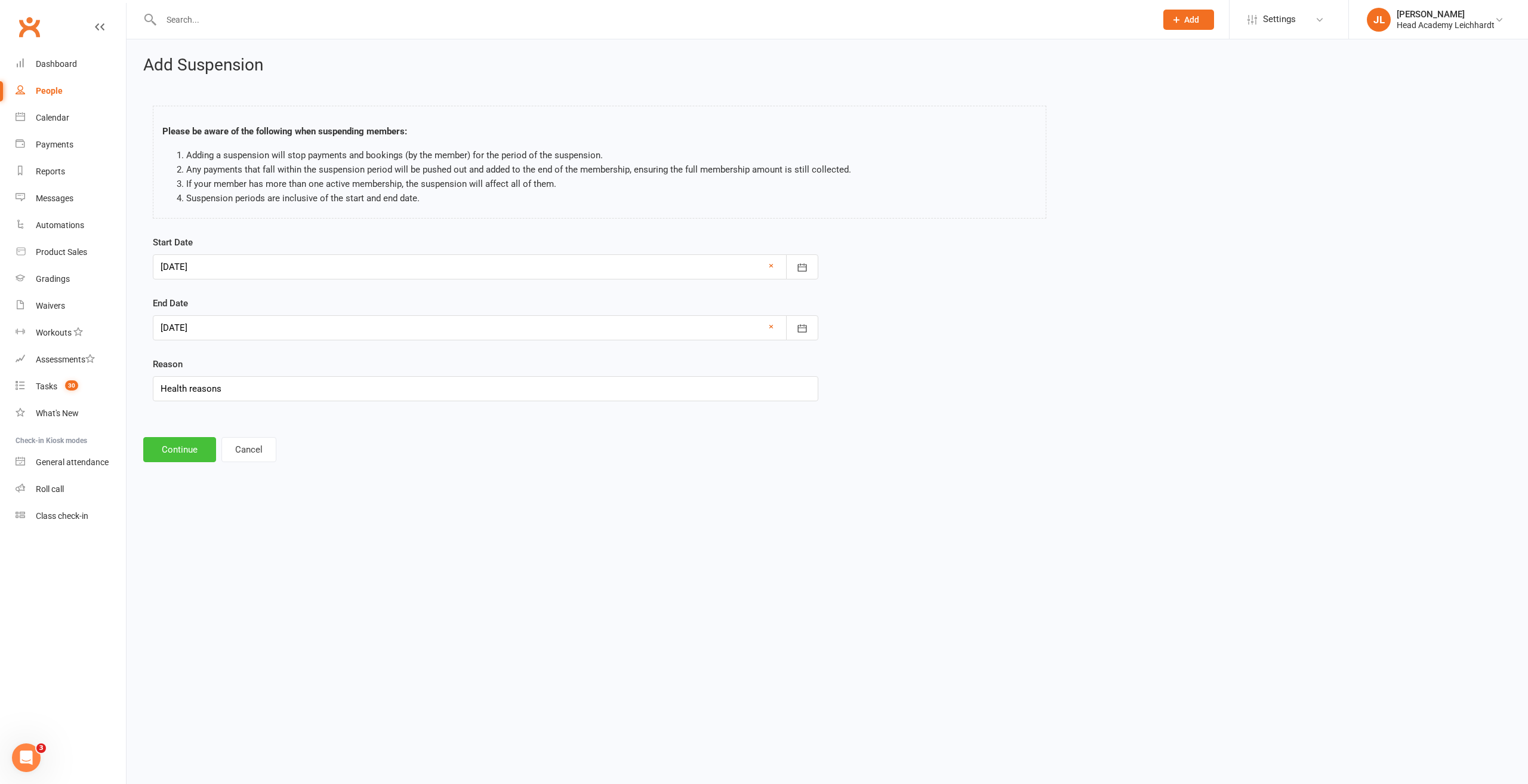
click at [203, 441] on button "Continue" at bounding box center [180, 449] width 73 height 25
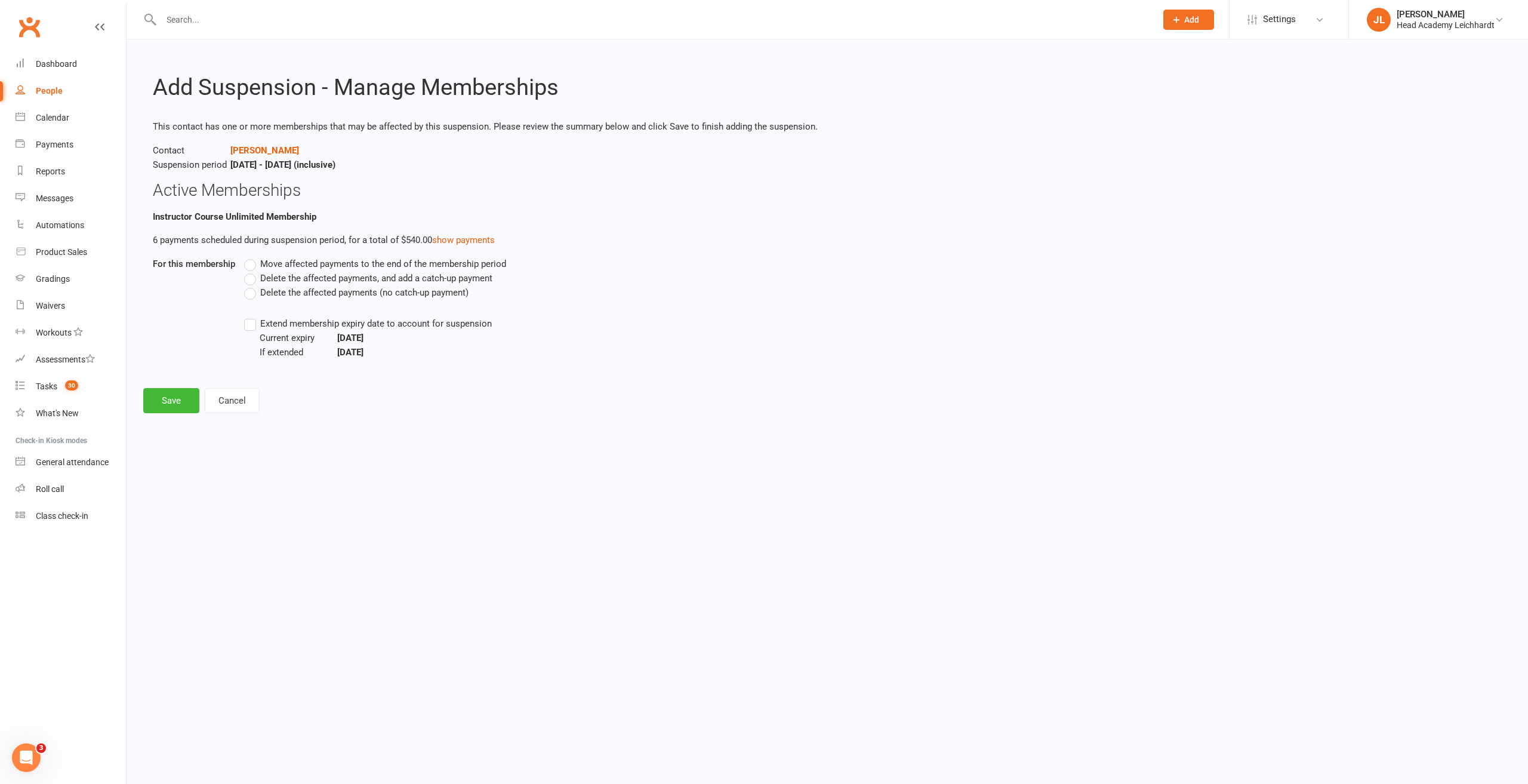
click at [260, 294] on span "Delete the affected payments (no catch-up payment)" at bounding box center [364, 291] width 208 height 12
click at [251, 285] on input "Delete the affected payments (no catch-up payment)" at bounding box center [248, 285] width 8 height 0
click at [188, 395] on button "Save" at bounding box center [171, 400] width 56 height 25
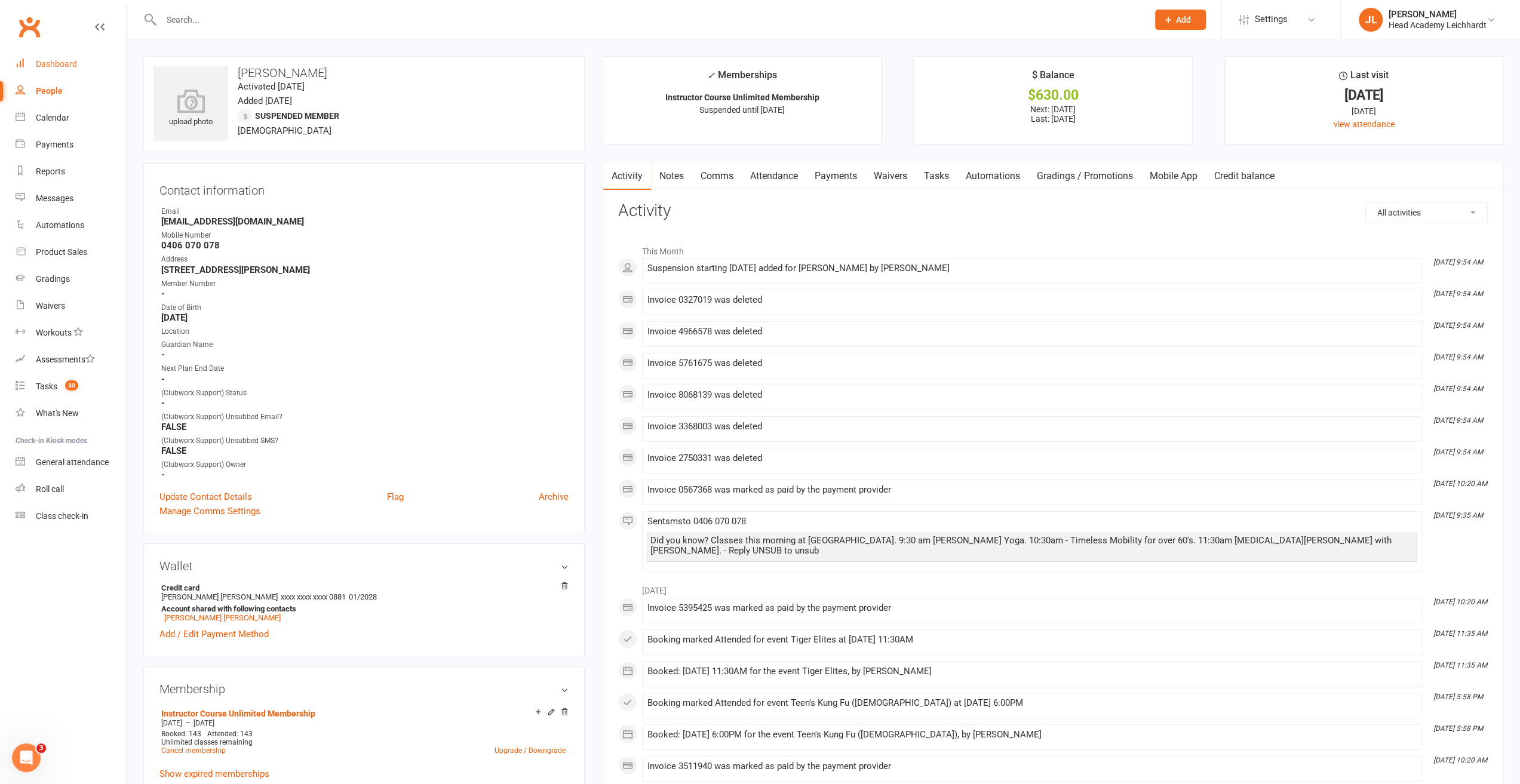
click at [77, 72] on link "Dashboard" at bounding box center [71, 64] width 111 height 27
